Goal: Information Seeking & Learning: Learn about a topic

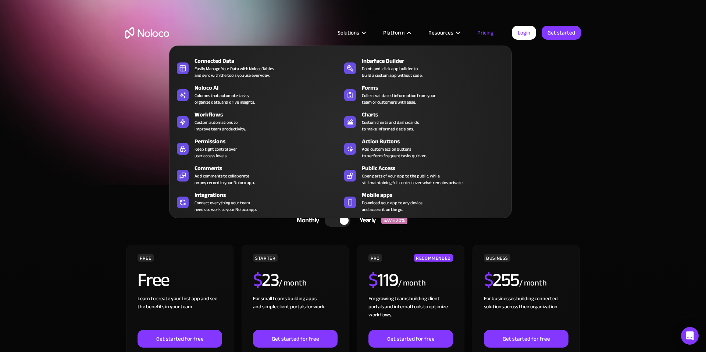
click at [400, 32] on div "Platform" at bounding box center [393, 33] width 21 height 10
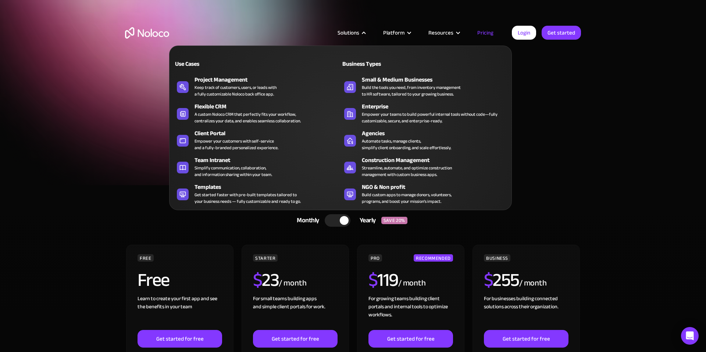
click at [352, 34] on div "Solutions" at bounding box center [348, 33] width 22 height 10
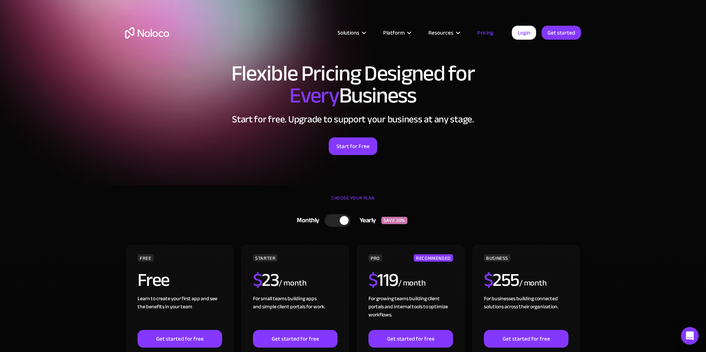
click at [352, 34] on div "Solutions" at bounding box center [348, 33] width 22 height 10
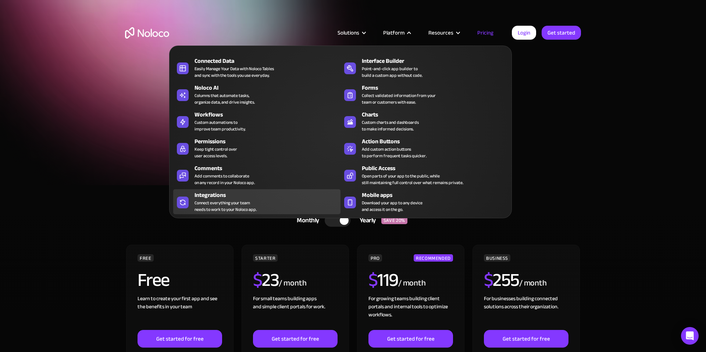
click at [206, 206] on div "Connect everything your team needs to work to your Noloco app." at bounding box center [225, 206] width 62 height 13
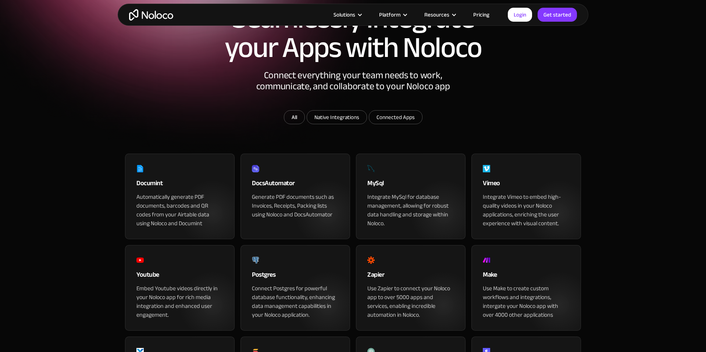
scroll to position [82, 0]
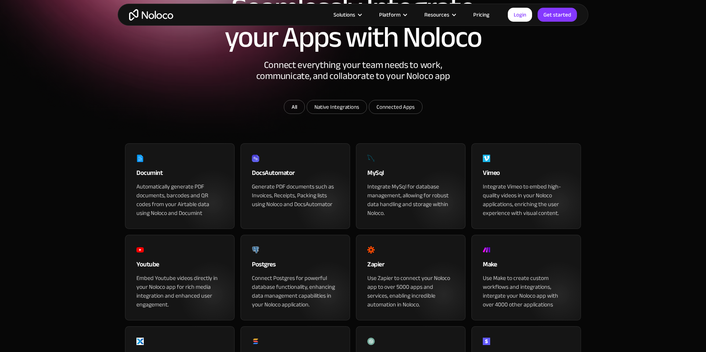
click at [273, 182] on div "DocsAutomator" at bounding box center [295, 175] width 87 height 15
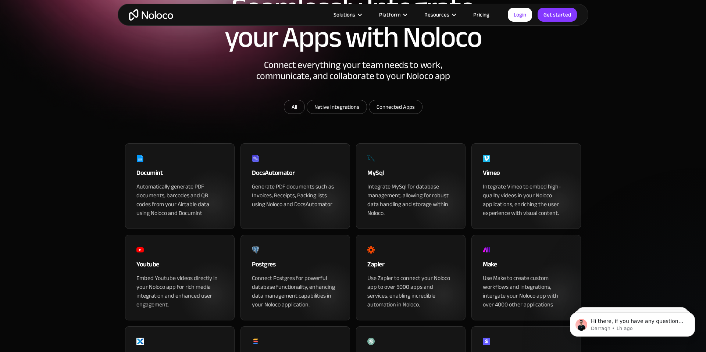
scroll to position [0, 0]
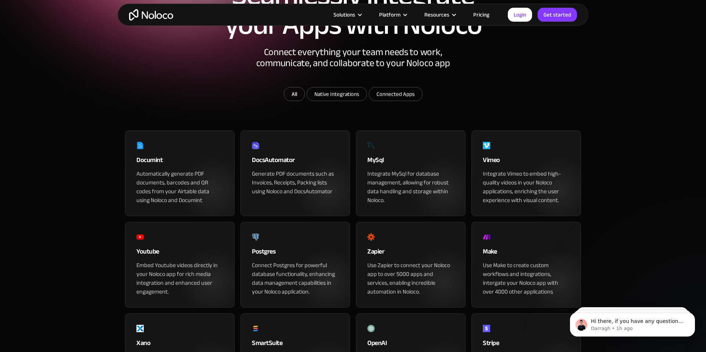
click at [152, 169] on div "Documint" at bounding box center [179, 162] width 87 height 15
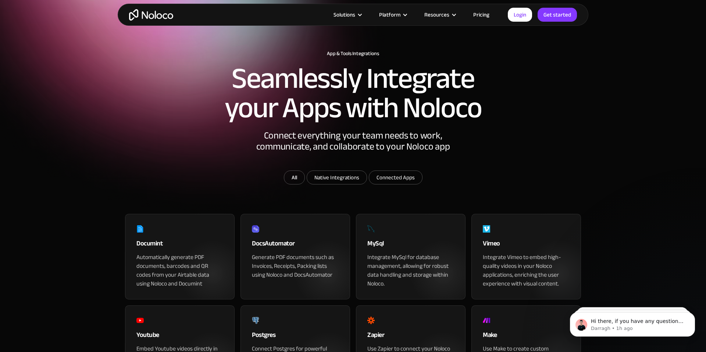
scroll to position [15, 0]
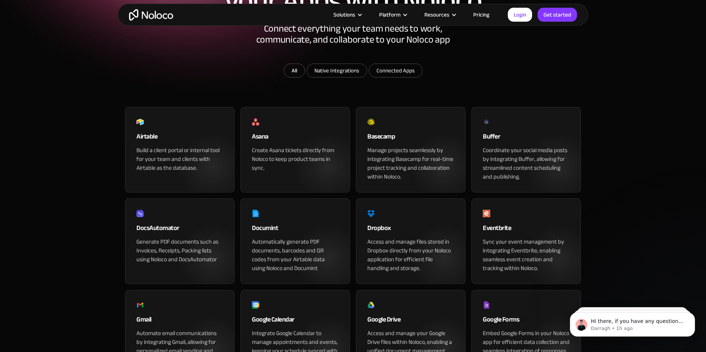
scroll to position [121, 0]
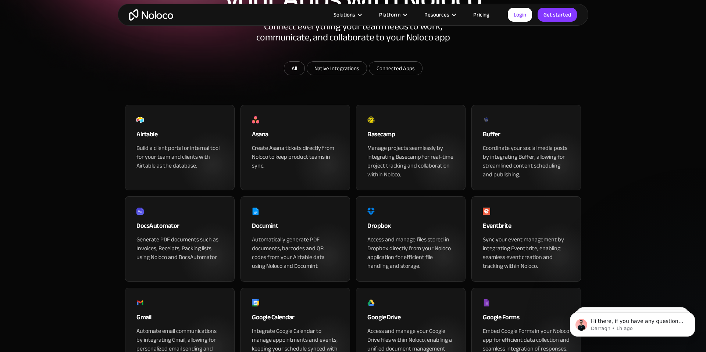
click at [151, 144] on div "Airtable" at bounding box center [179, 136] width 87 height 15
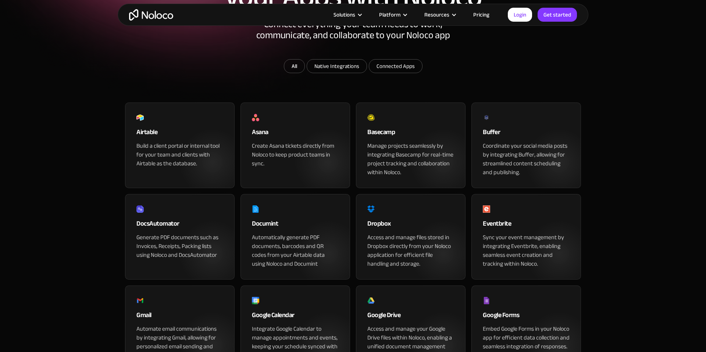
click at [262, 142] on div "Asana" at bounding box center [295, 134] width 87 height 15
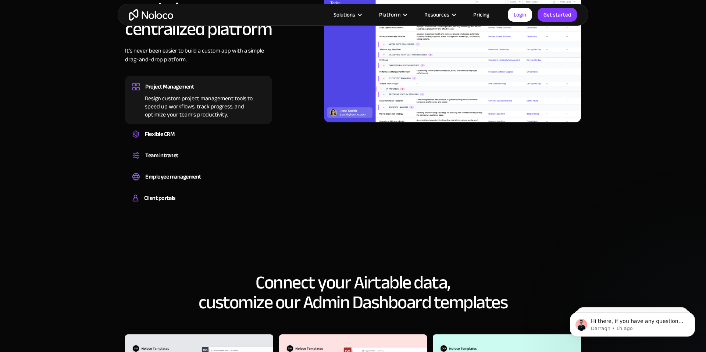
scroll to position [411, 0]
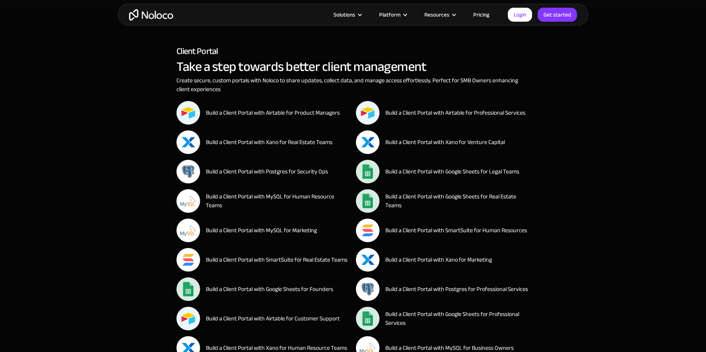
scroll to position [237, 0]
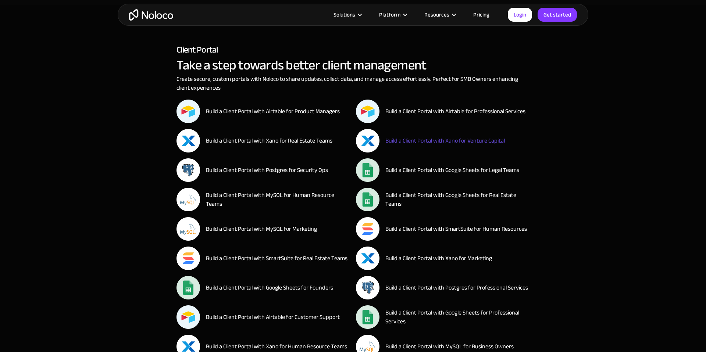
click at [391, 138] on div "Build a Client Portal with Xano for Venture Capital" at bounding box center [444, 140] width 119 height 9
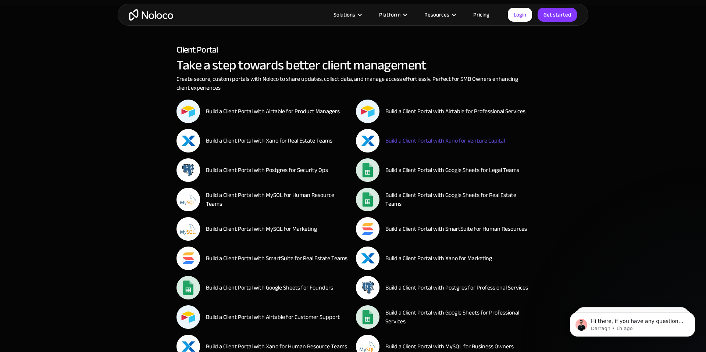
scroll to position [0, 0]
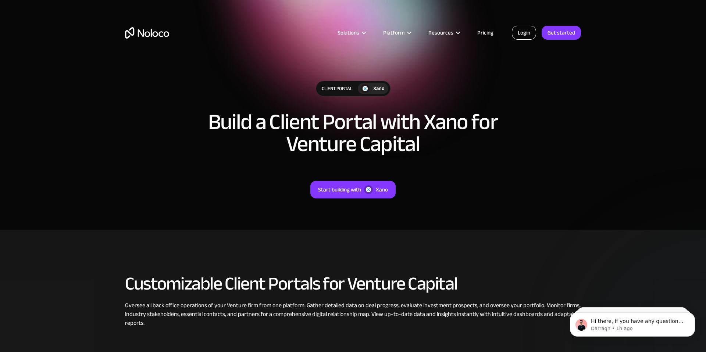
click at [524, 34] on link "Login" at bounding box center [524, 33] width 24 height 14
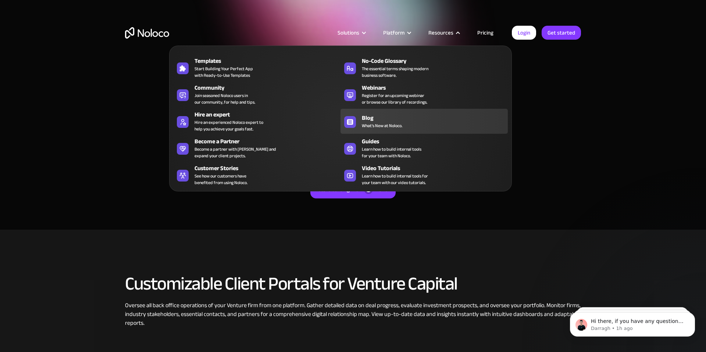
click at [408, 126] on div "Blog What's New at Noloco." at bounding box center [433, 121] width 142 height 15
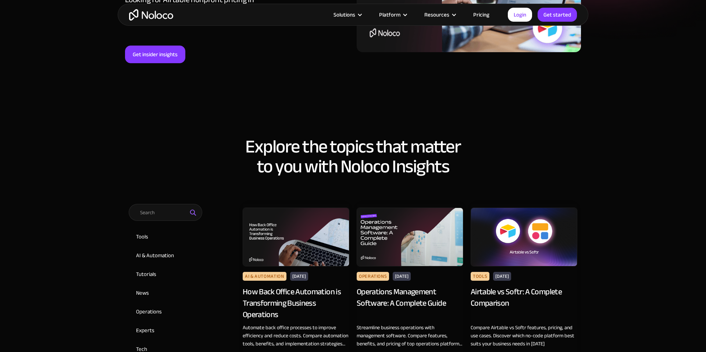
scroll to position [185, 0]
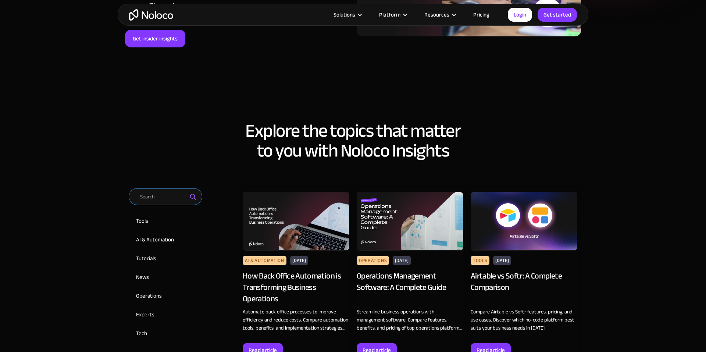
click at [151, 201] on input "Email Form 2" at bounding box center [166, 196] width 74 height 17
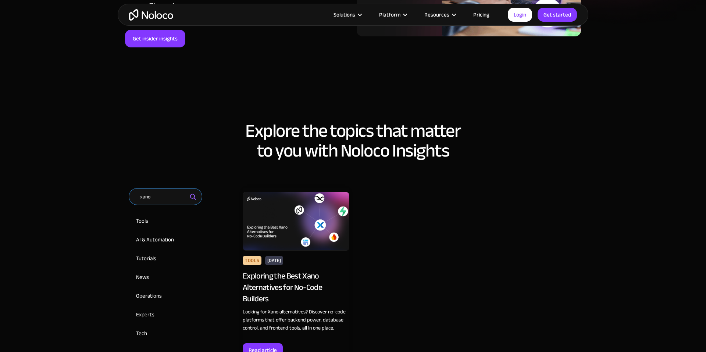
type input "xano"
click at [307, 224] on img at bounding box center [296, 221] width 107 height 59
